Goal: Find specific page/section: Find specific page/section

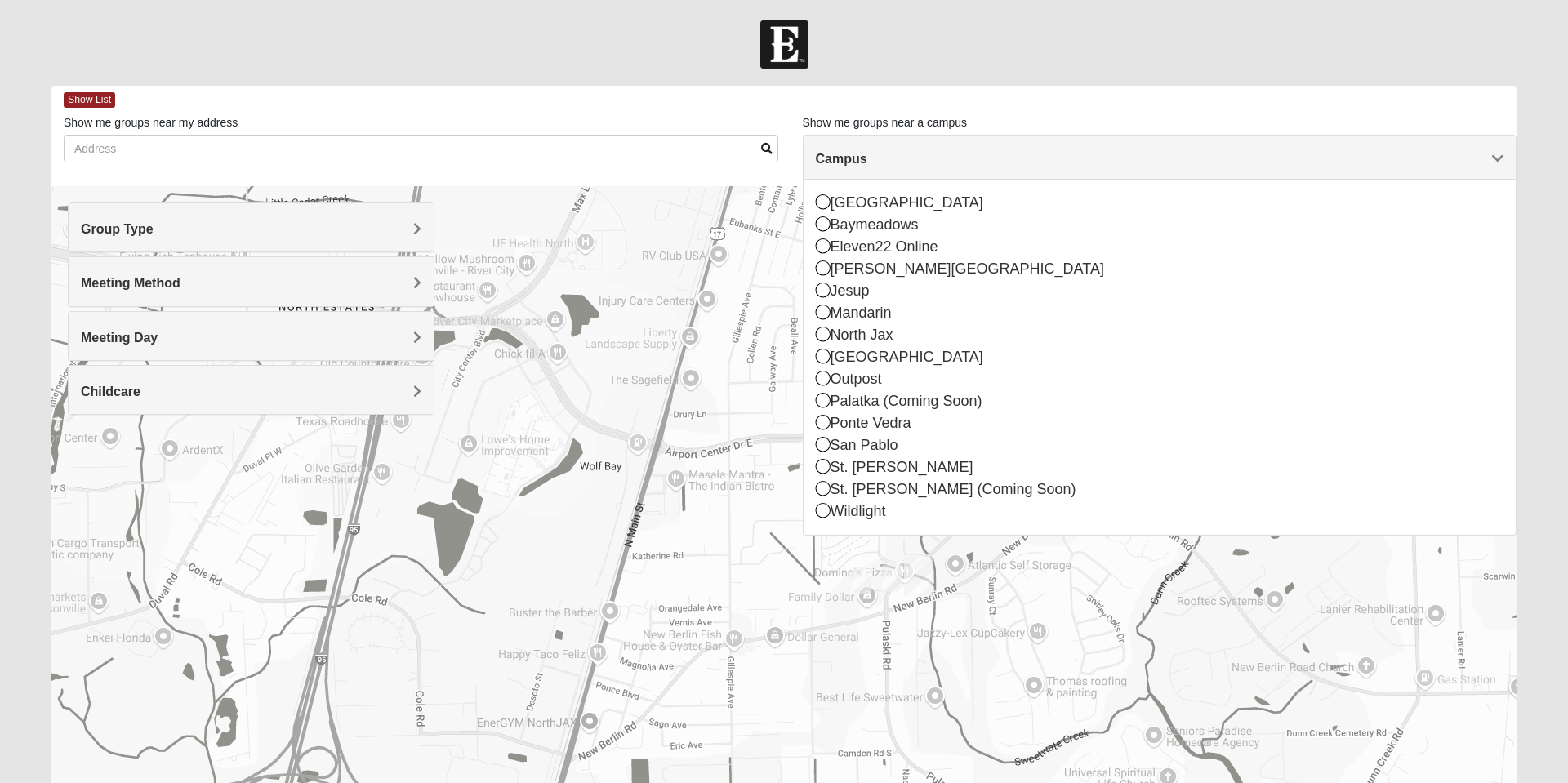
scroll to position [77, 0]
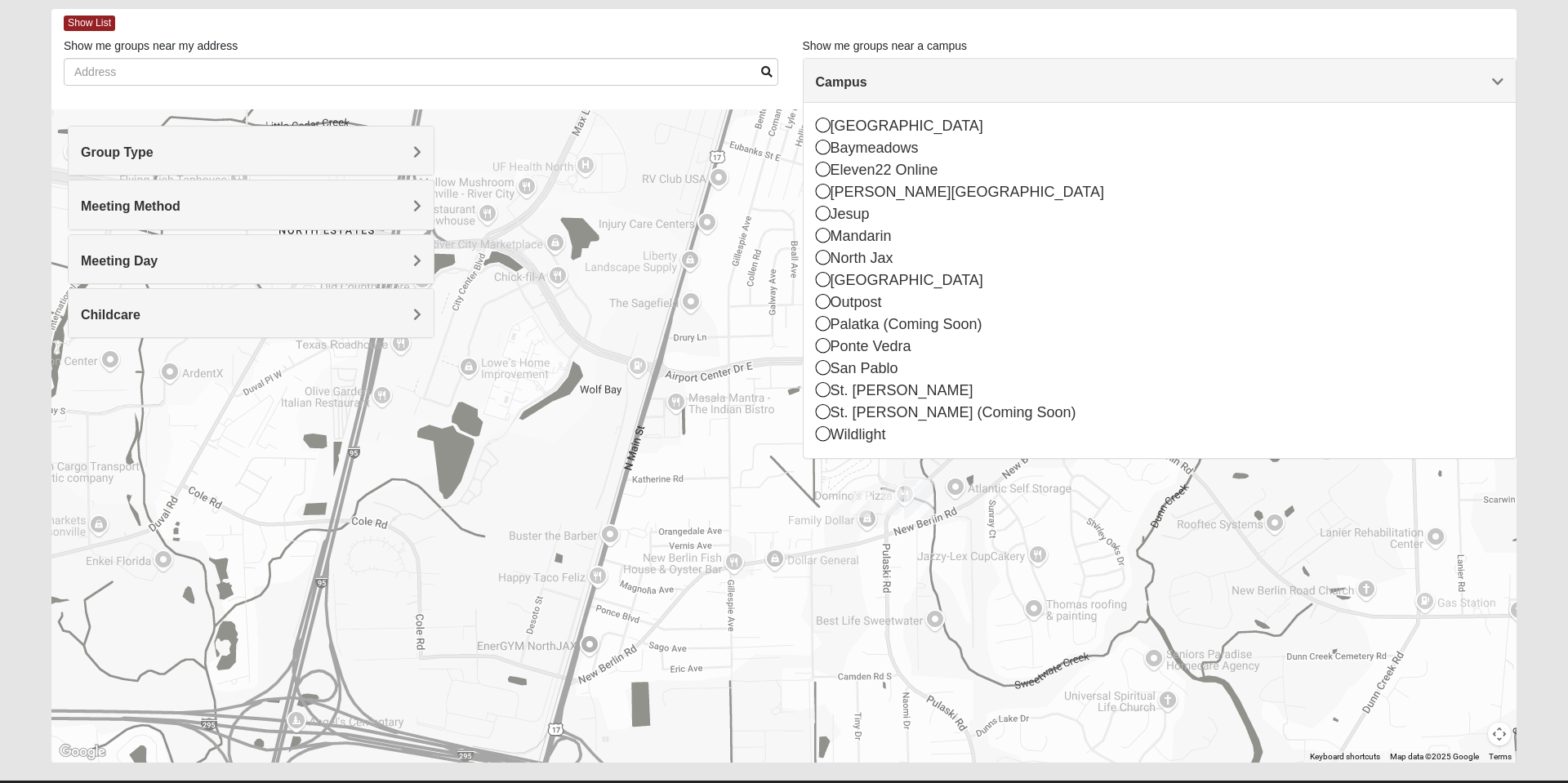
click at [831, 260] on div "North Jax" at bounding box center [1159, 258] width 688 height 22
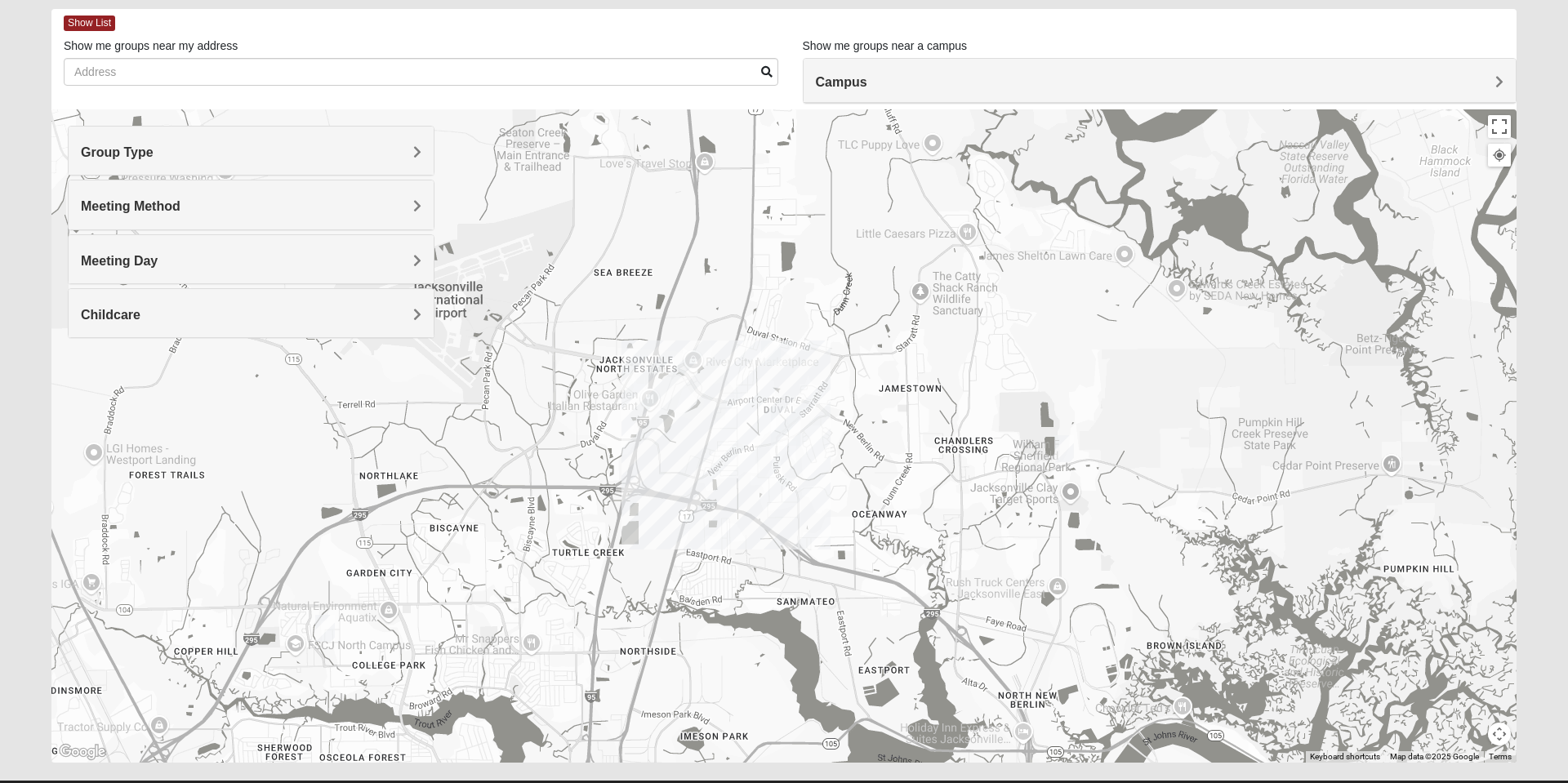
click at [318, 155] on h4 "Group Type" at bounding box center [251, 152] width 340 height 16
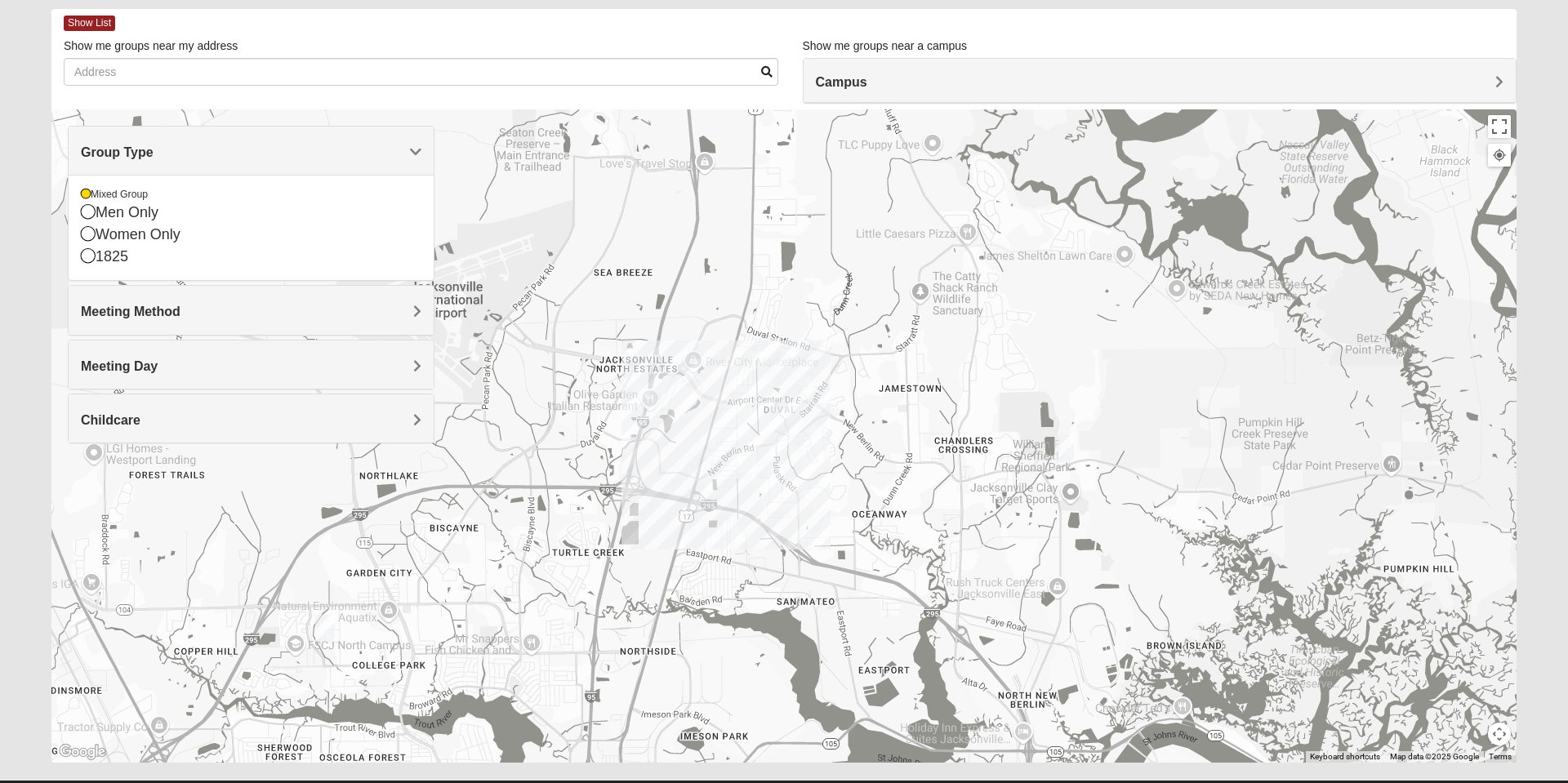
click at [88, 215] on icon at bounding box center [88, 211] width 15 height 15
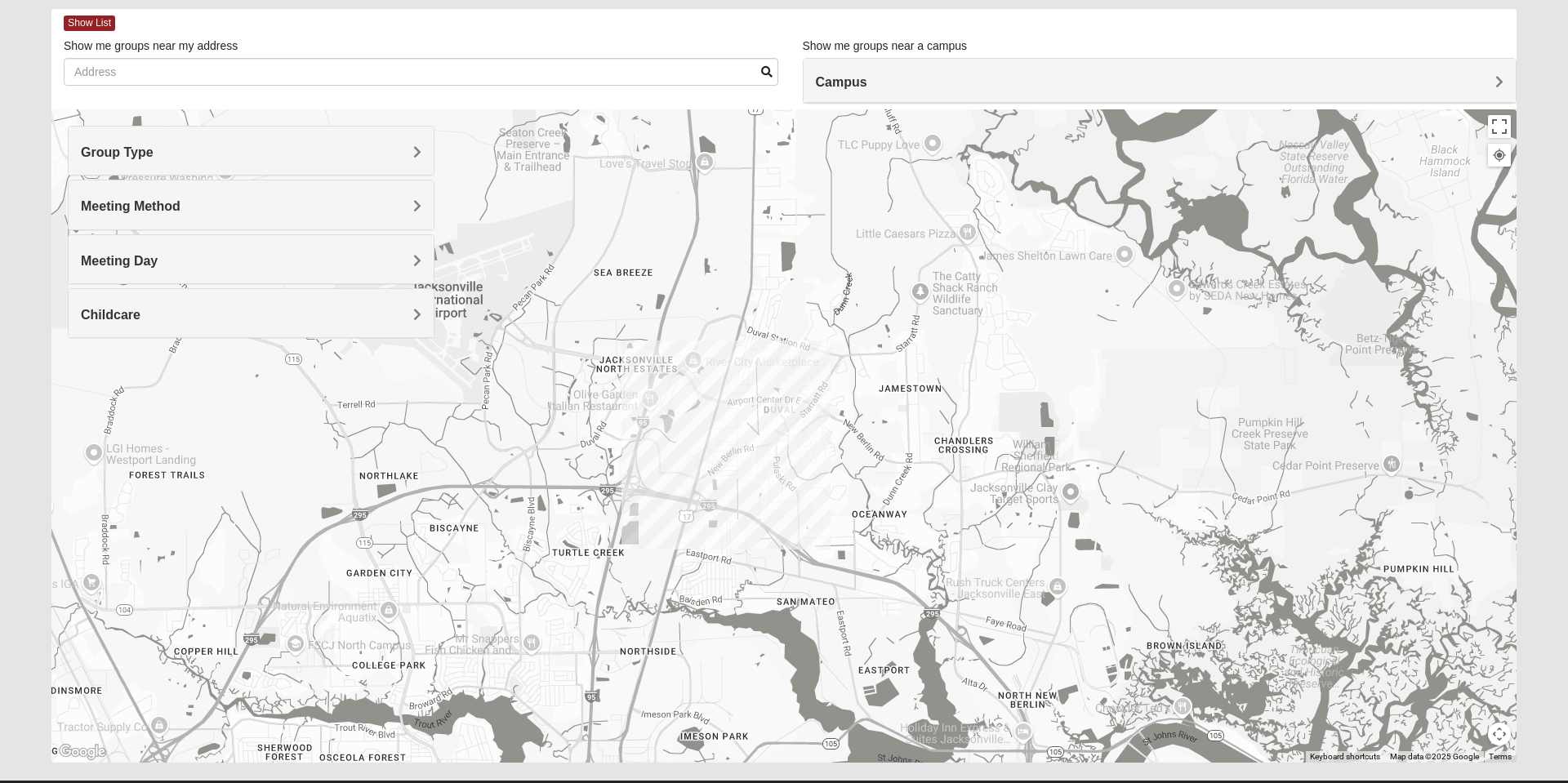
click at [779, 351] on img "Mixed Martins 32218" at bounding box center [770, 351] width 32 height 40
click at [342, 148] on h4 "Group Type" at bounding box center [251, 152] width 340 height 16
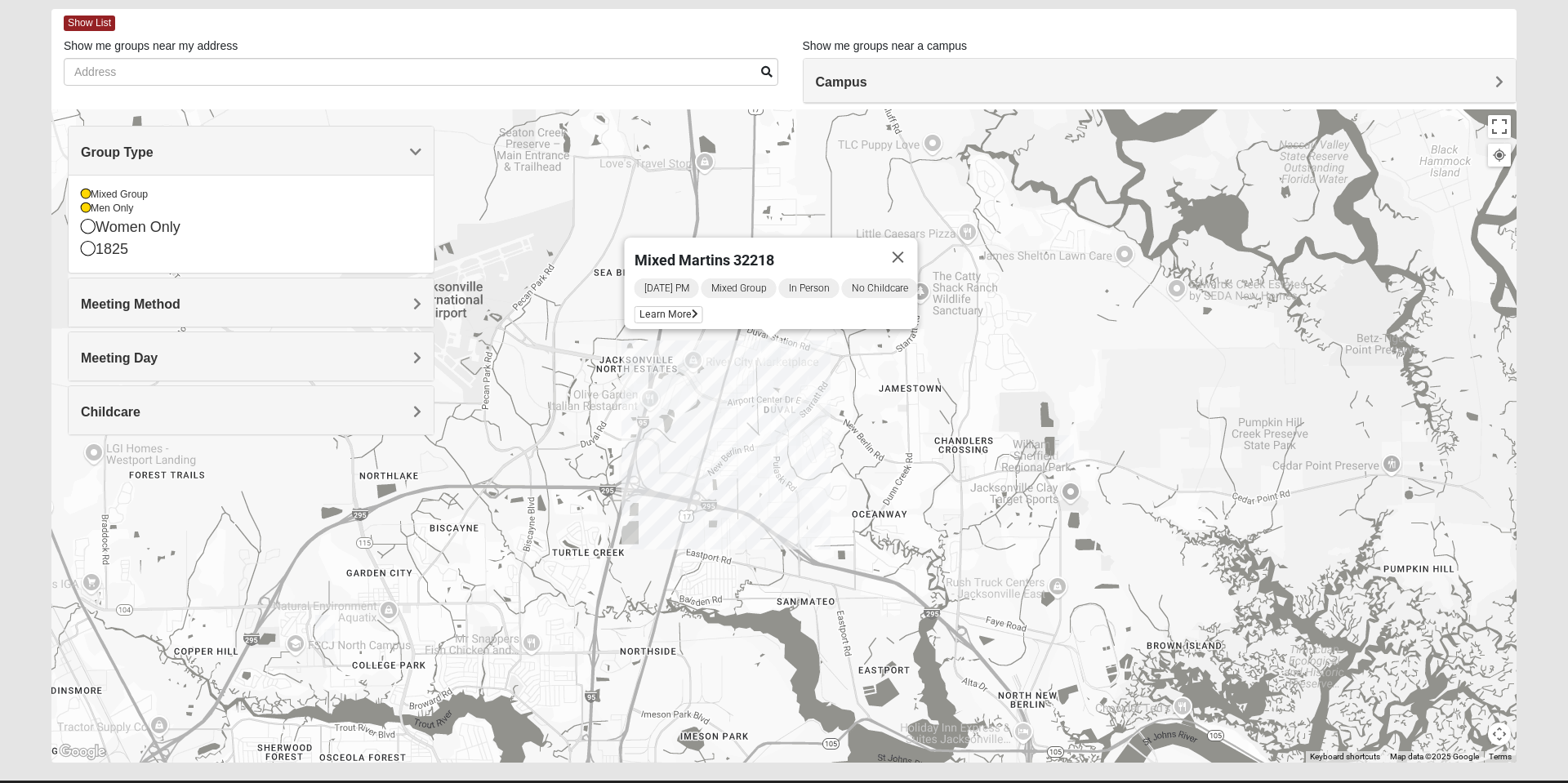
click at [95, 197] on div "Mixed Group" at bounding box center [251, 195] width 340 height 14
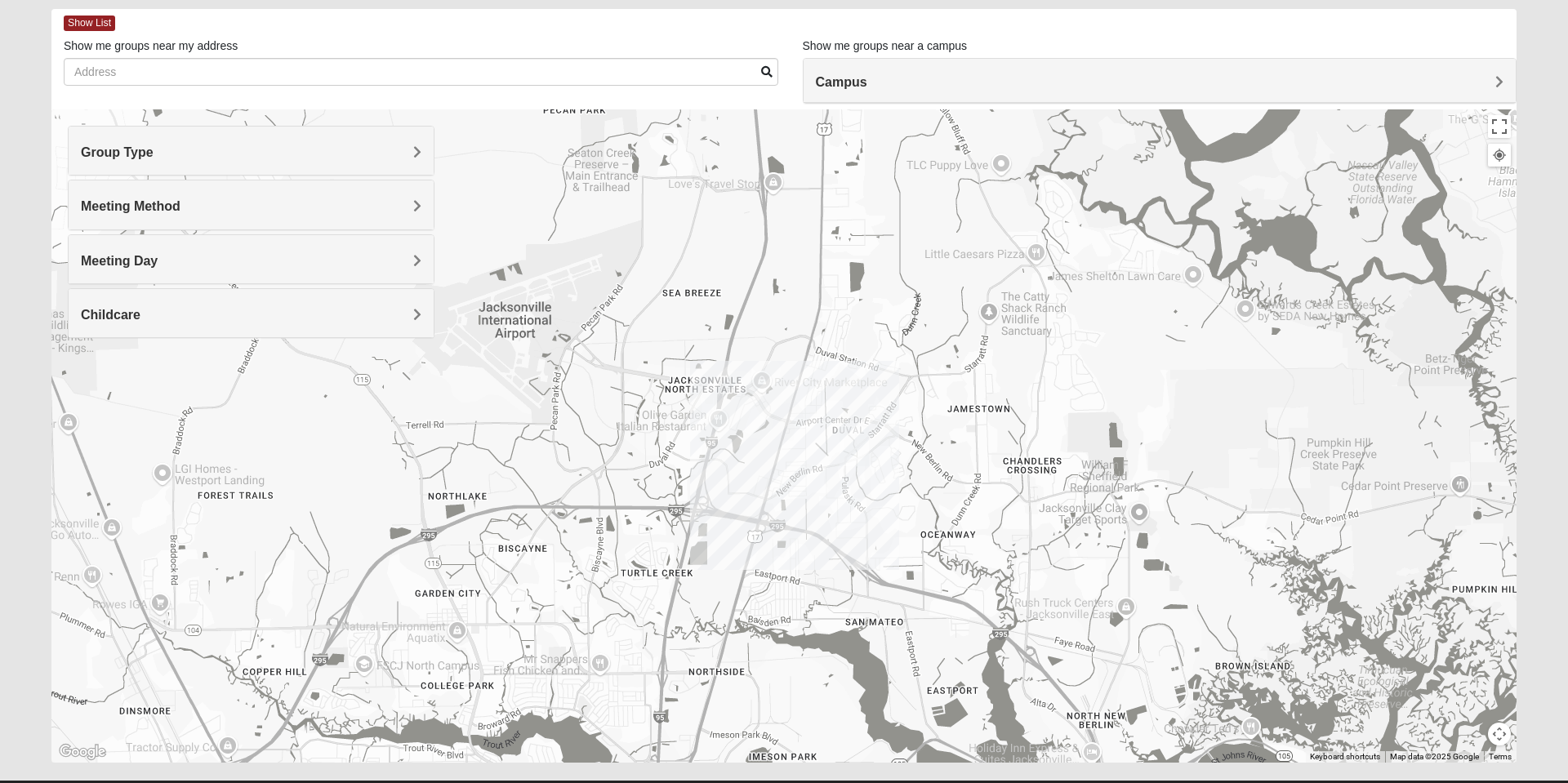
click at [727, 391] on div at bounding box center [784, 436] width 1465 height 653
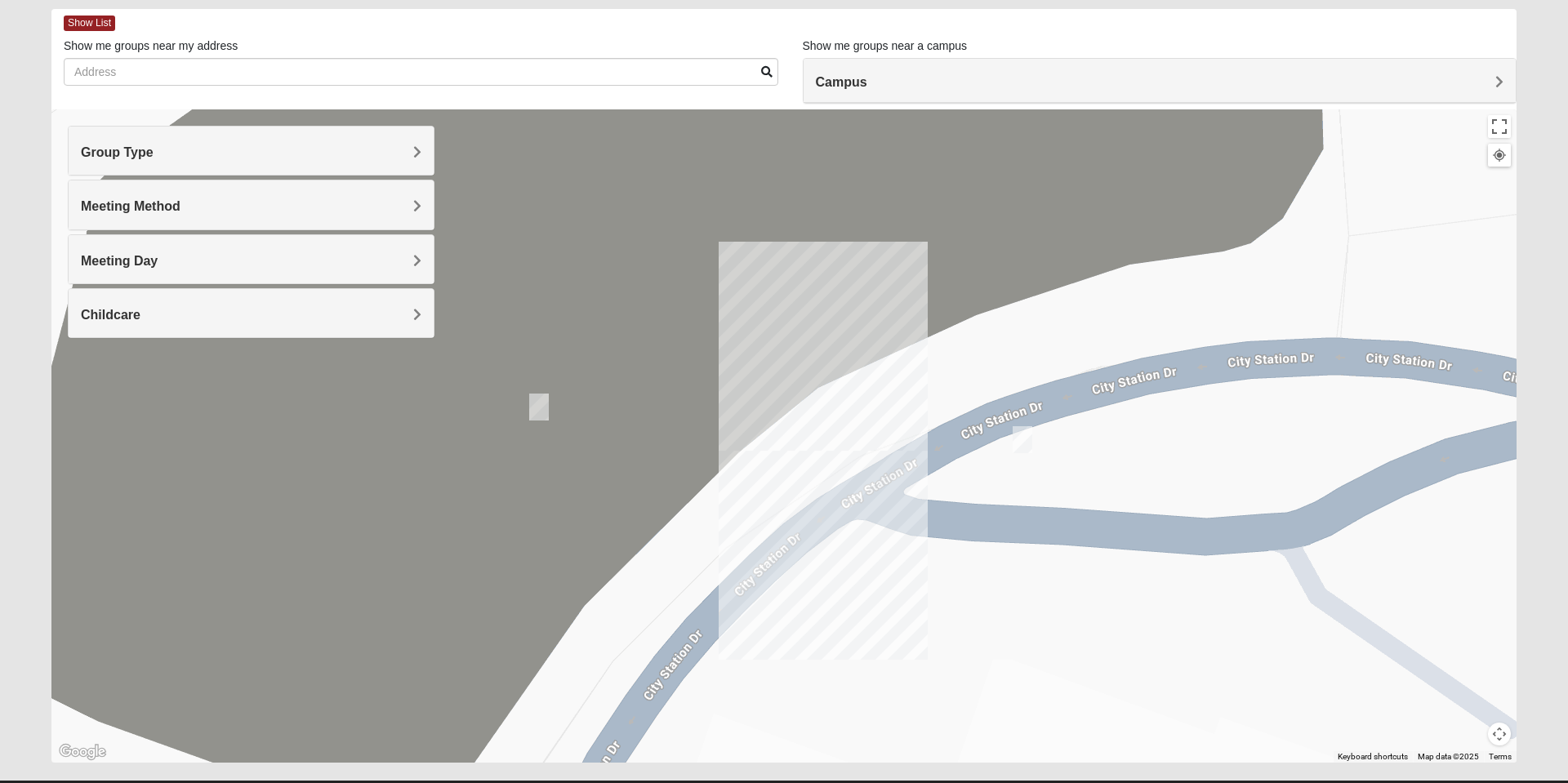
click at [548, 389] on img "Mens Holt 32218" at bounding box center [538, 407] width 32 height 40
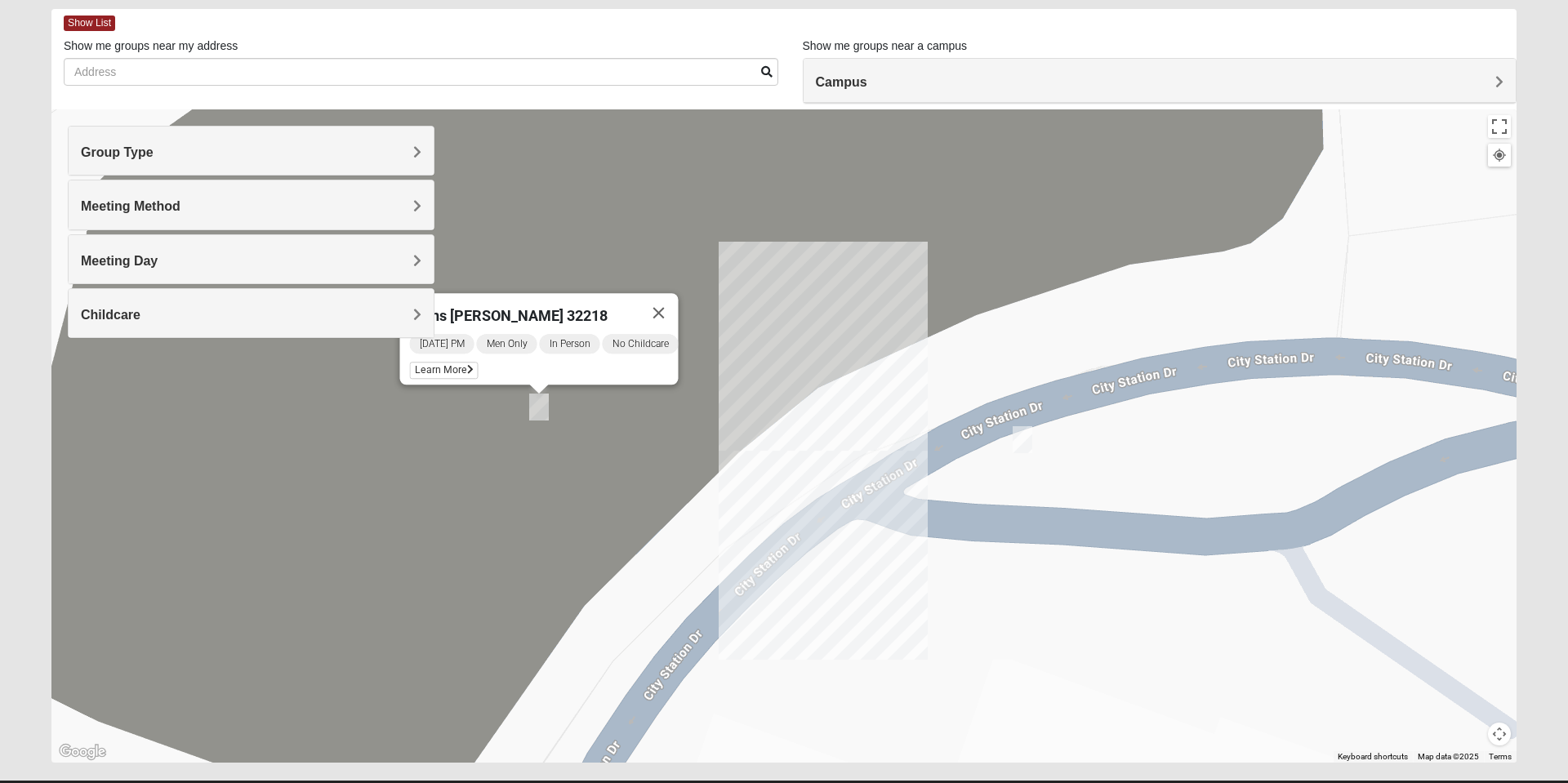
click at [1028, 434] on img "Mens Ziller 32218" at bounding box center [1022, 439] width 32 height 40
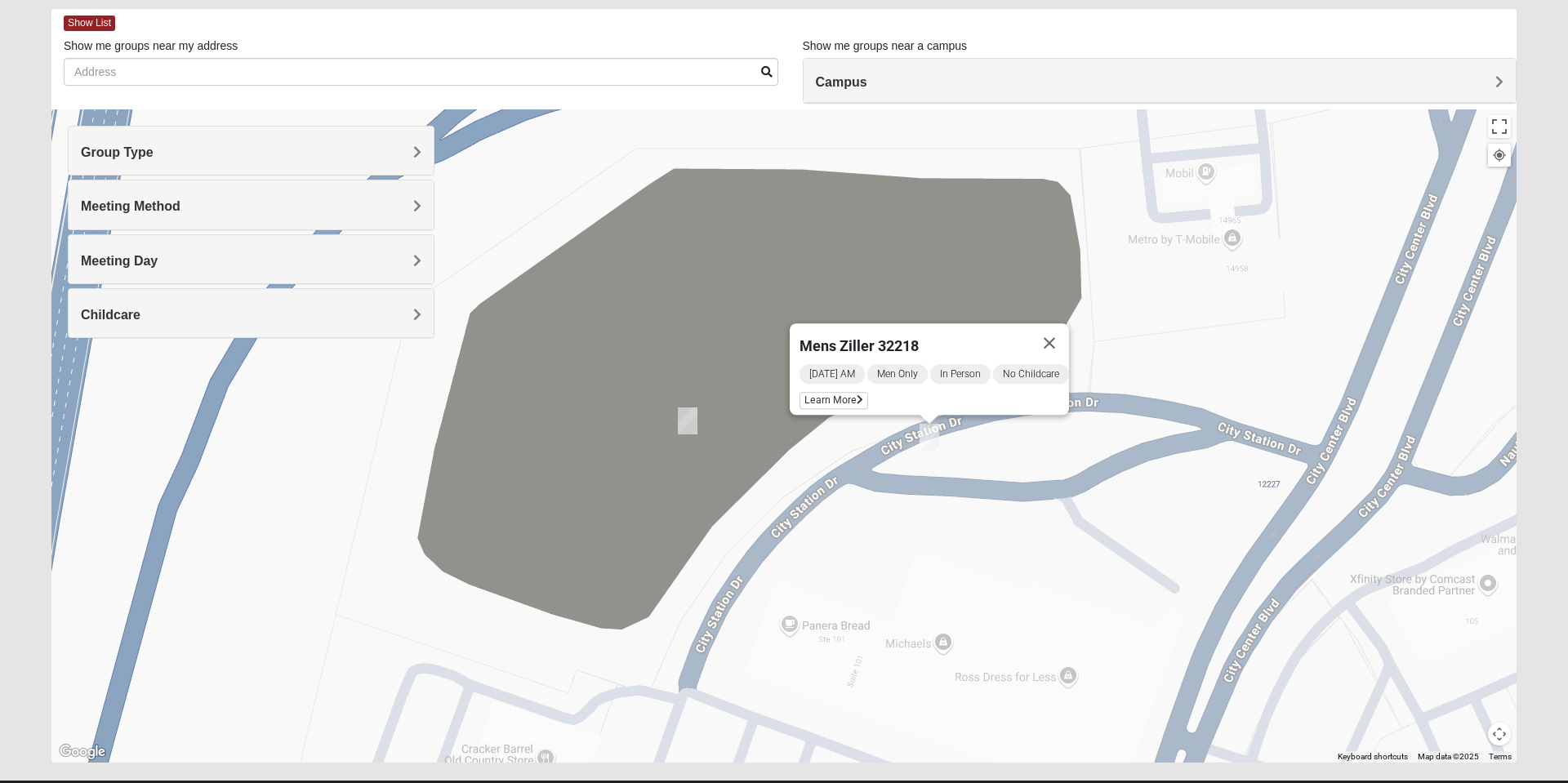
click at [353, 146] on h4 "Group Type" at bounding box center [251, 152] width 340 height 16
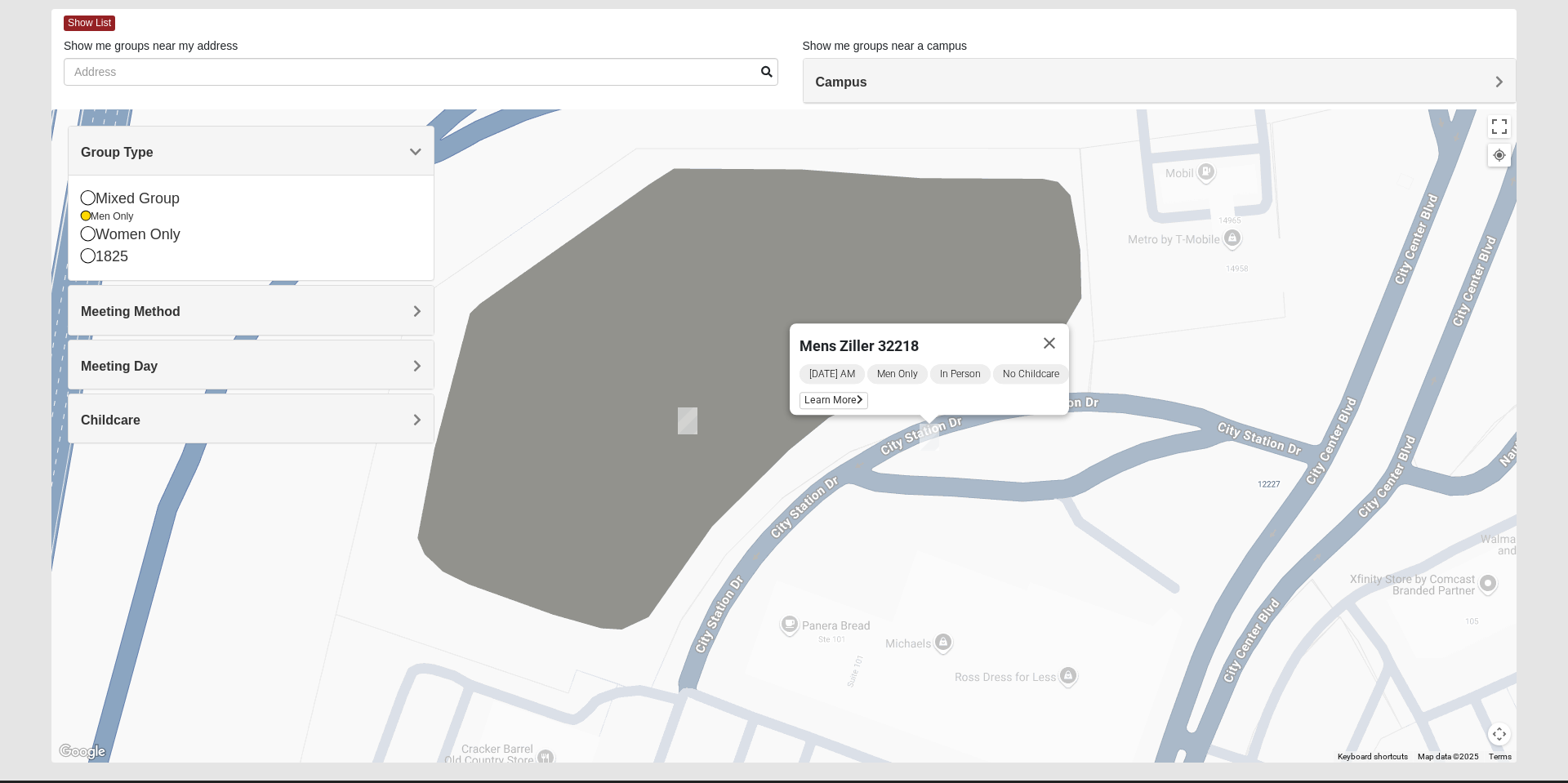
click at [88, 215] on icon at bounding box center [86, 216] width 10 height 10
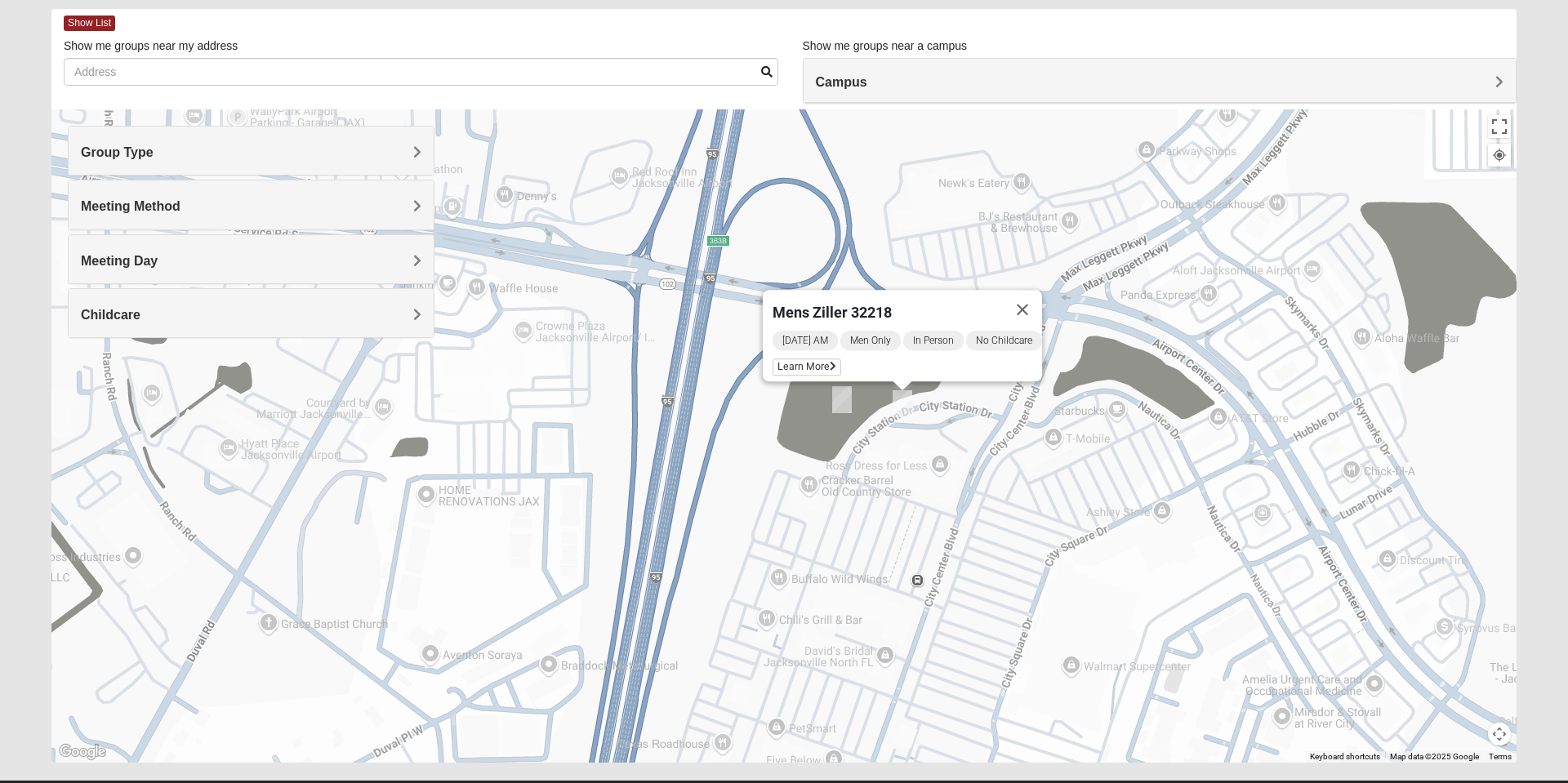
click at [924, 74] on h4 "Campus" at bounding box center [1159, 82] width 688 height 16
